Goal: Information Seeking & Learning: Learn about a topic

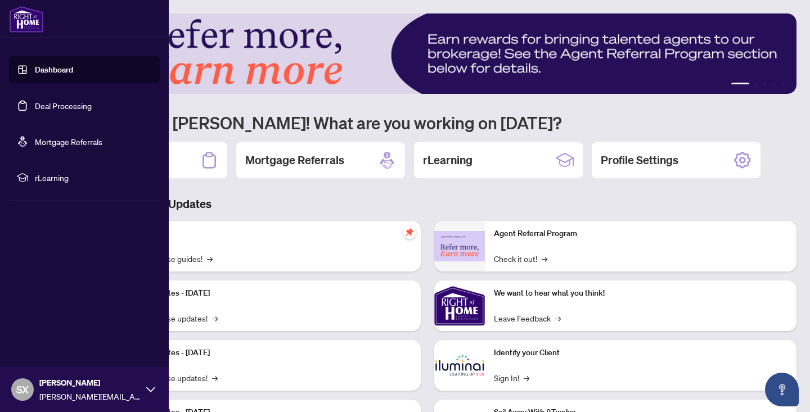
click at [62, 65] on link "Dashboard" at bounding box center [54, 70] width 38 height 10
click at [64, 70] on link "Dashboard" at bounding box center [54, 70] width 38 height 10
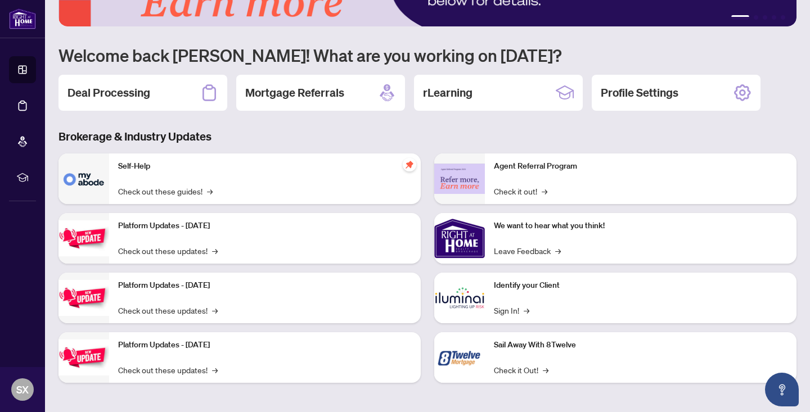
scroll to position [69, 0]
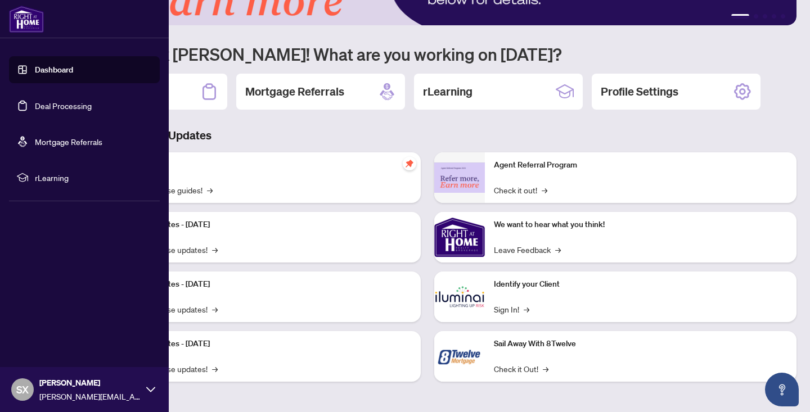
click at [70, 393] on span "[PERSON_NAME][EMAIL_ADDRESS][DOMAIN_NAME]" at bounding box center [89, 396] width 101 height 12
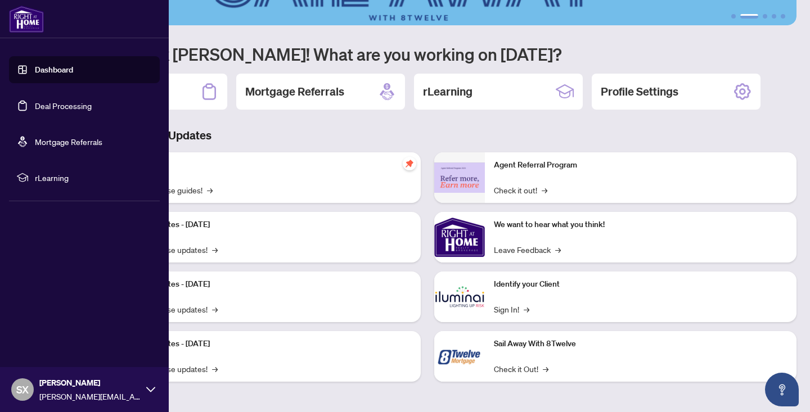
click at [76, 106] on link "Deal Processing" at bounding box center [63, 106] width 57 height 10
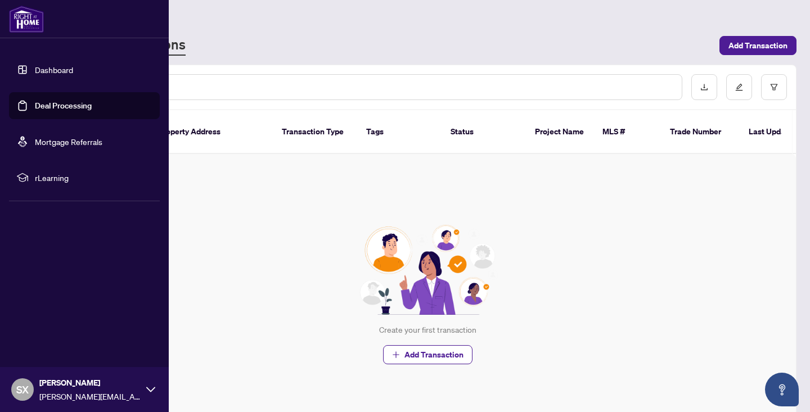
click at [63, 70] on link "Dashboard" at bounding box center [54, 70] width 38 height 10
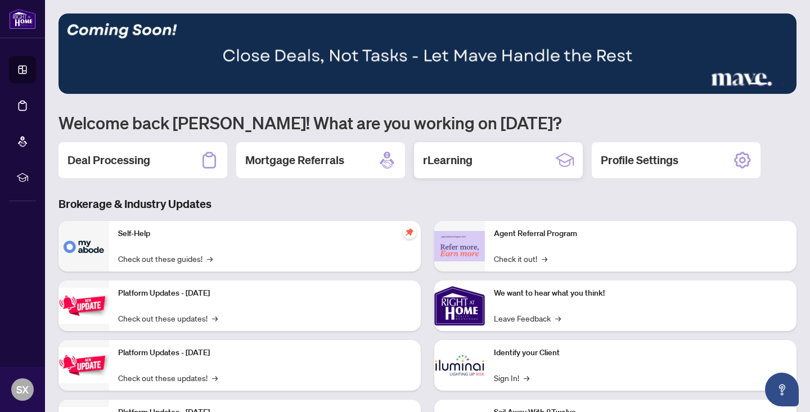
click at [462, 159] on h2 "rLearning" at bounding box center [447, 160] width 49 height 16
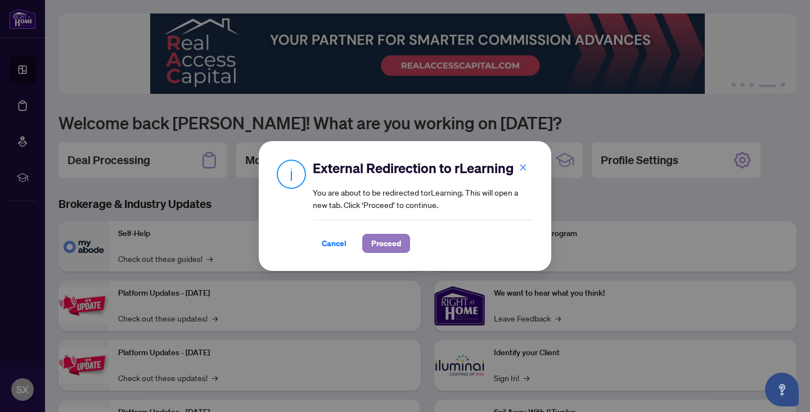
click at [390, 246] on span "Proceed" at bounding box center [386, 244] width 30 height 18
